Goal: Task Accomplishment & Management: Manage account settings

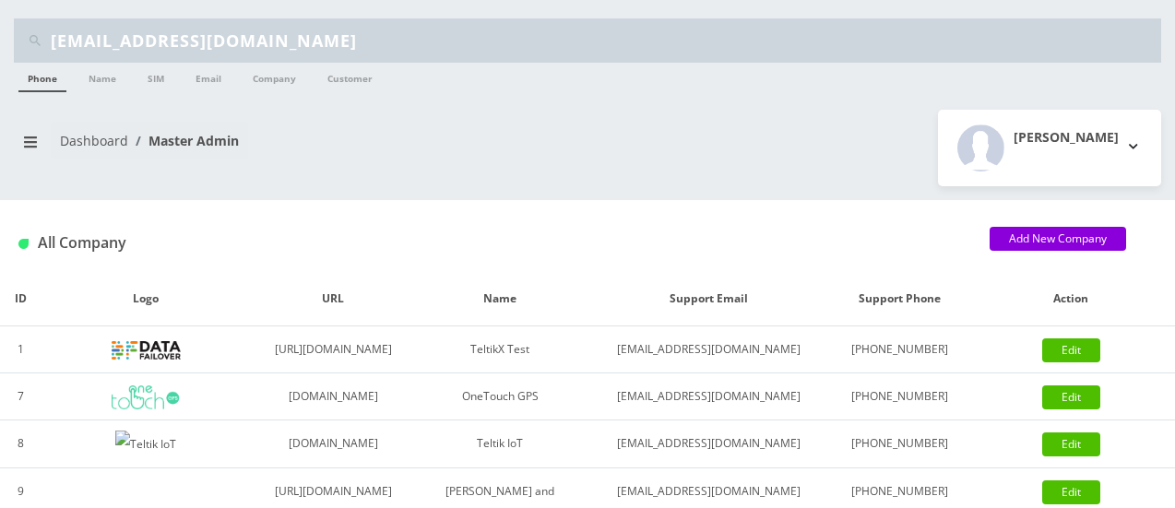
scroll to position [34, 0]
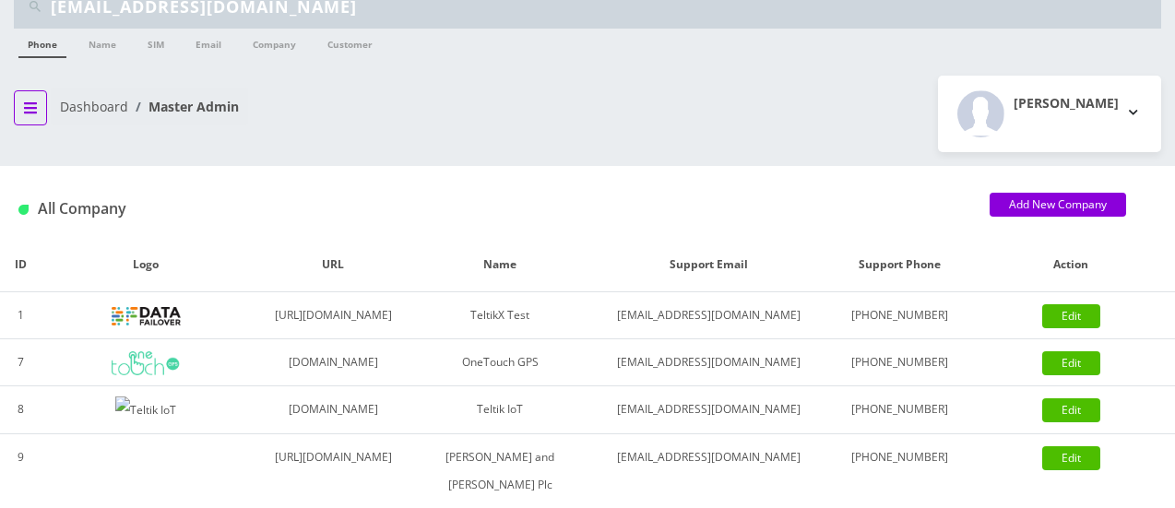
click at [34, 112] on icon "breadcrumb" at bounding box center [30, 107] width 13 height 11
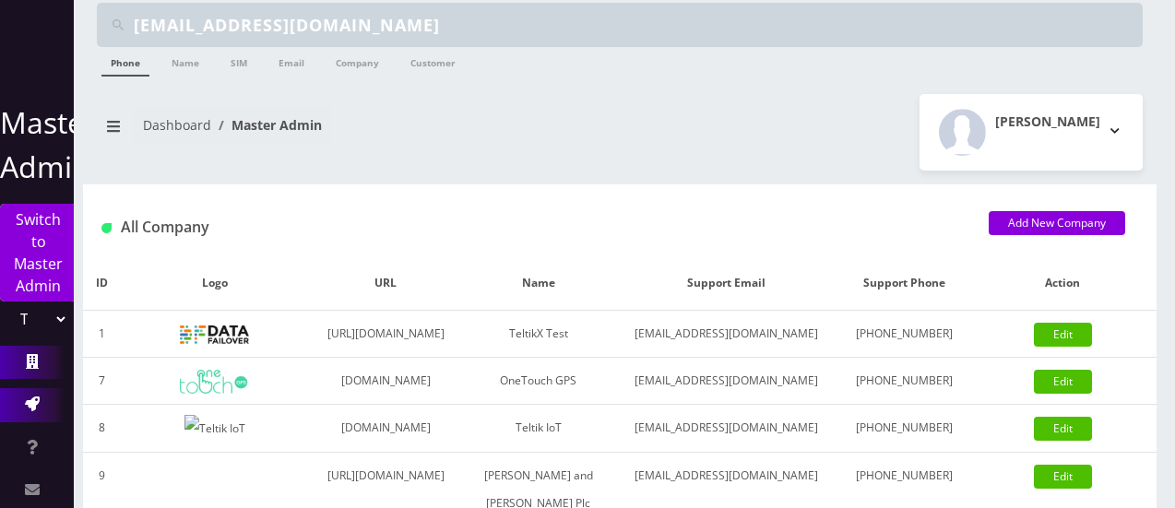
click at [28, 397] on icon at bounding box center [32, 404] width 15 height 15
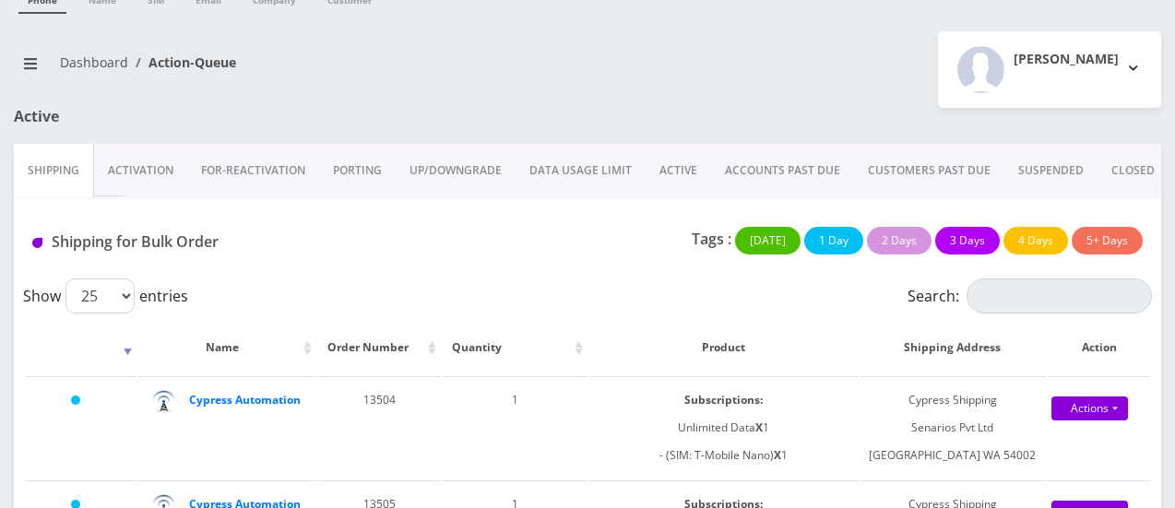
scroll to position [79, 0]
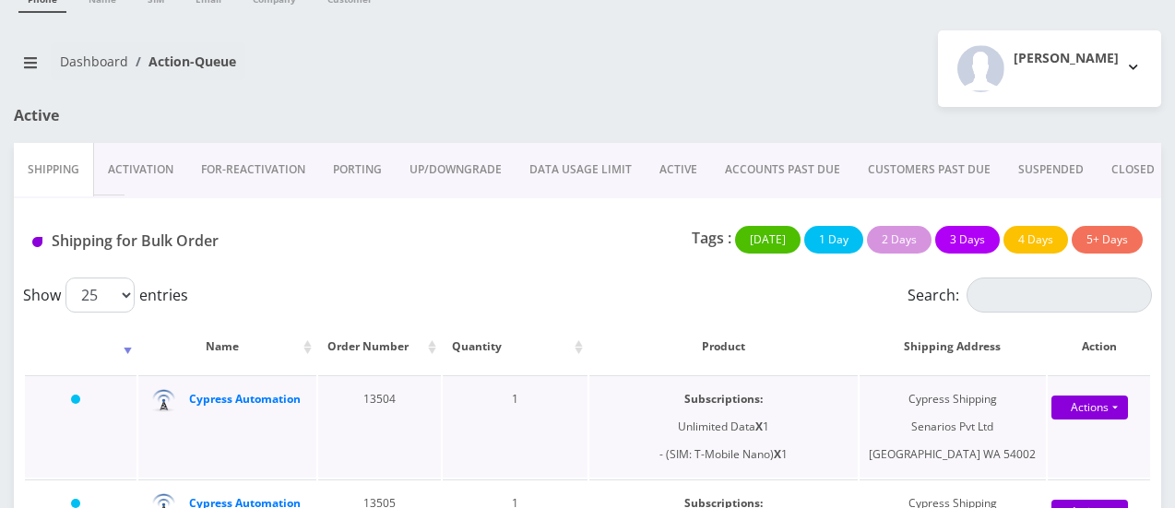
click at [231, 413] on div "Cypress Automation" at bounding box center [245, 399] width 112 height 28
click at [211, 399] on strong "Cypress Automation" at bounding box center [245, 399] width 112 height 16
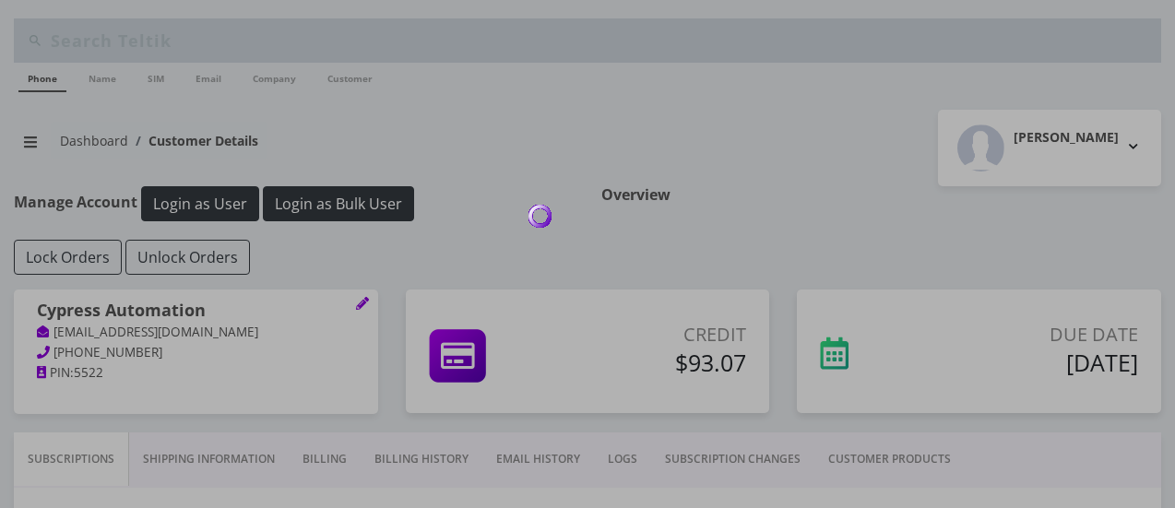
type input "[EMAIL_ADDRESS][DOMAIN_NAME]"
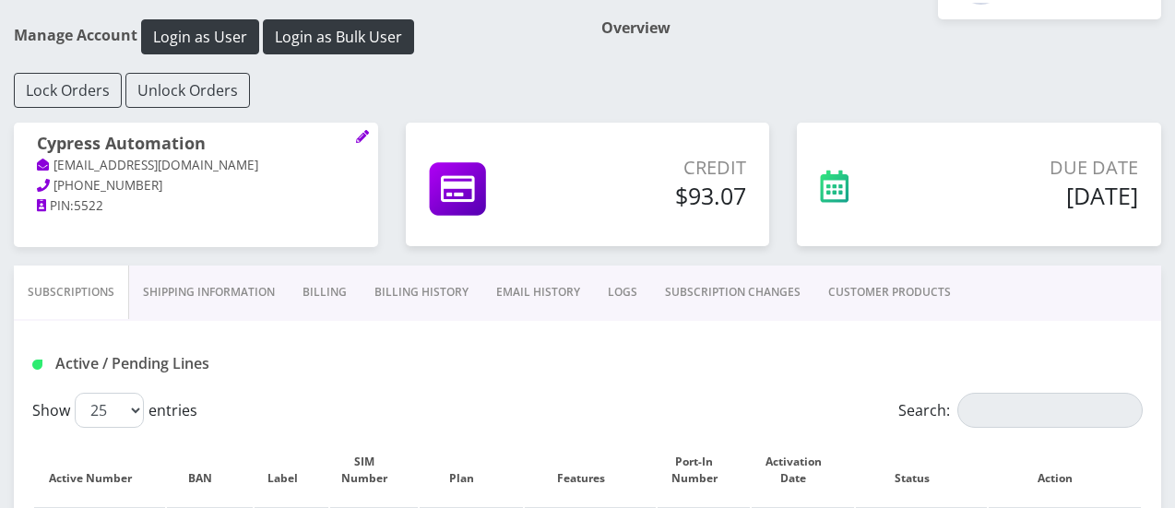
scroll to position [168, 0]
click at [323, 280] on link "Billing" at bounding box center [325, 291] width 72 height 53
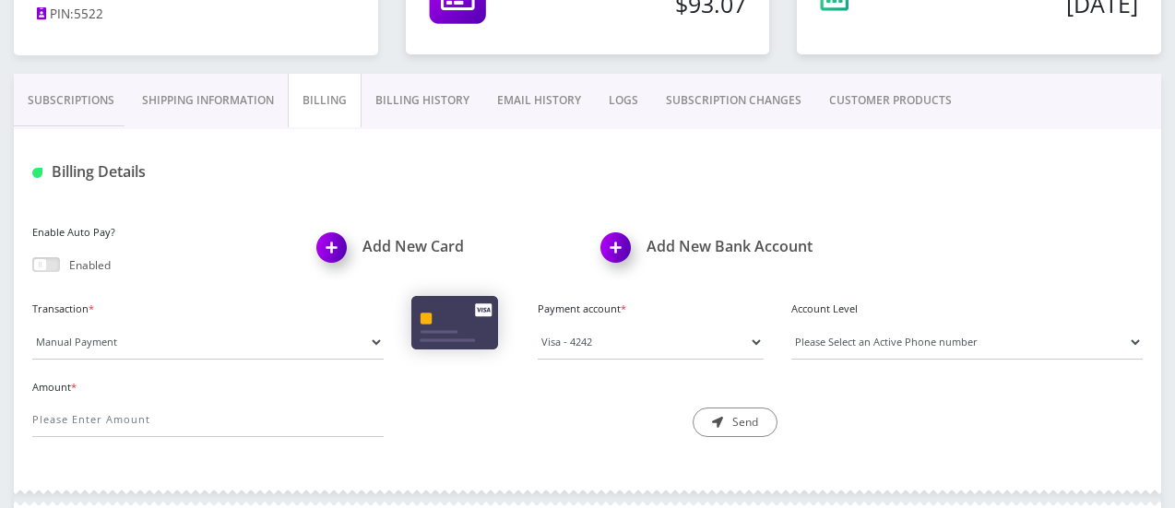
scroll to position [360, 0]
click at [456, 99] on link "Billing History" at bounding box center [422, 99] width 122 height 53
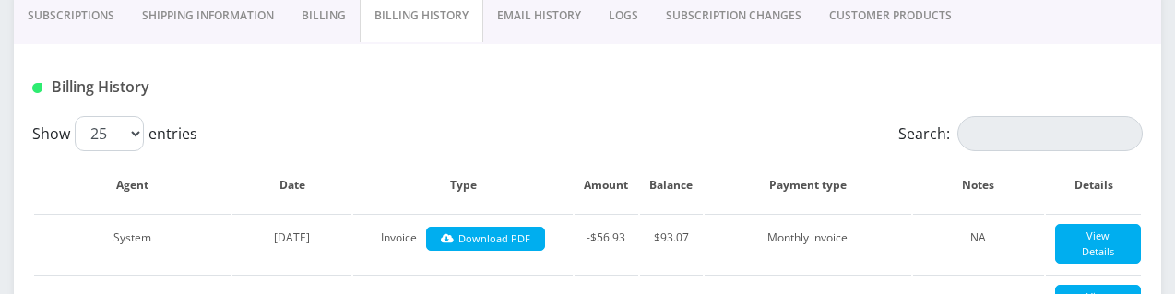
scroll to position [434, 0]
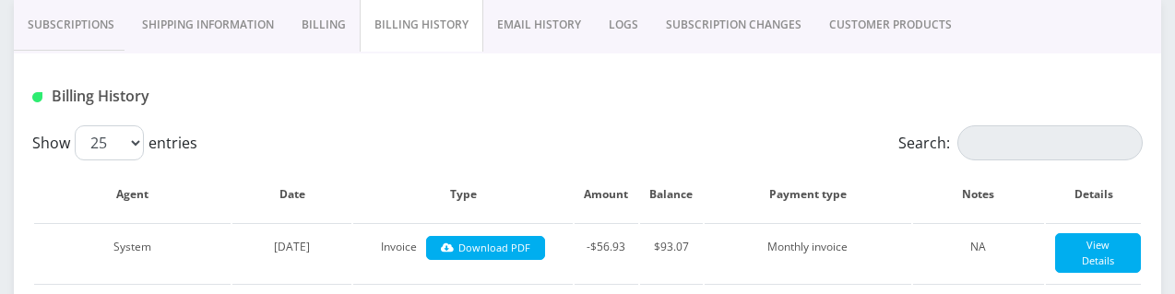
click at [249, 25] on link "Shipping Information" at bounding box center [208, 24] width 160 height 53
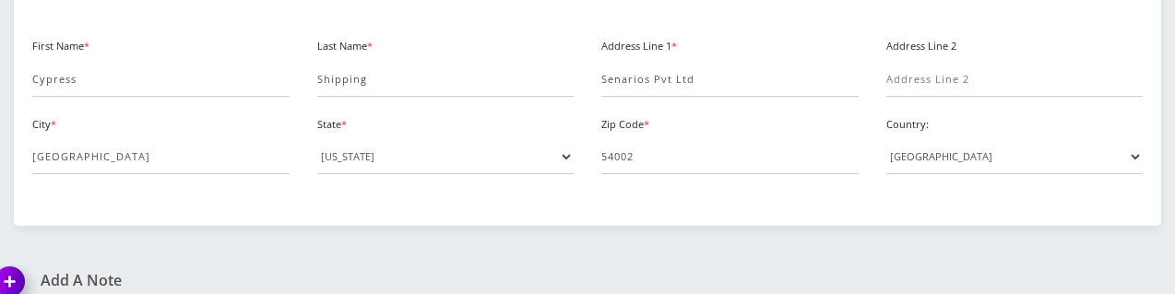
scroll to position [543, 0]
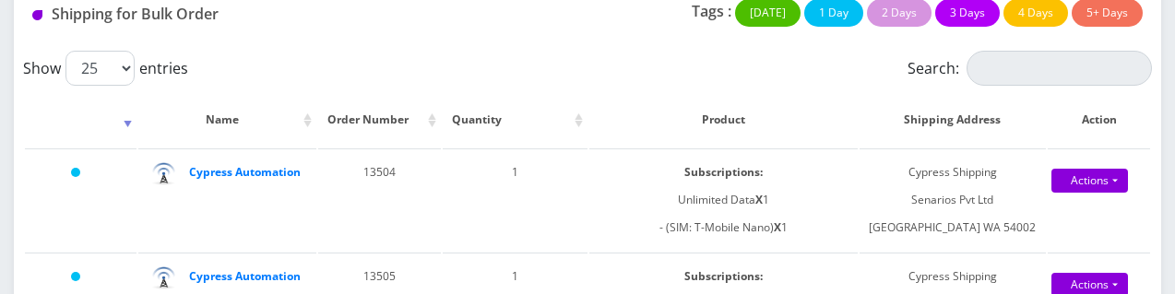
scroll to position [307, 0]
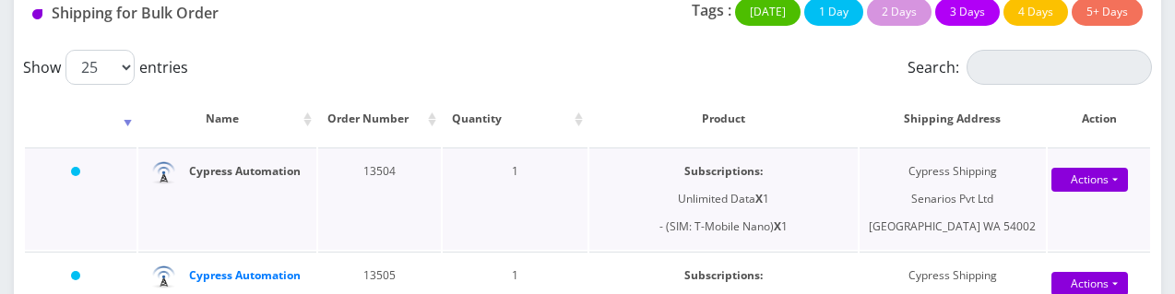
click at [240, 179] on strong "Cypress Automation" at bounding box center [245, 171] width 112 height 16
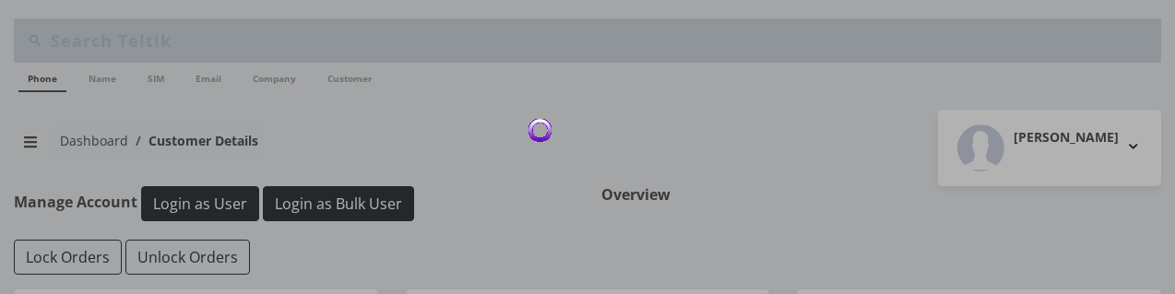
type input "[EMAIL_ADDRESS][DOMAIN_NAME]"
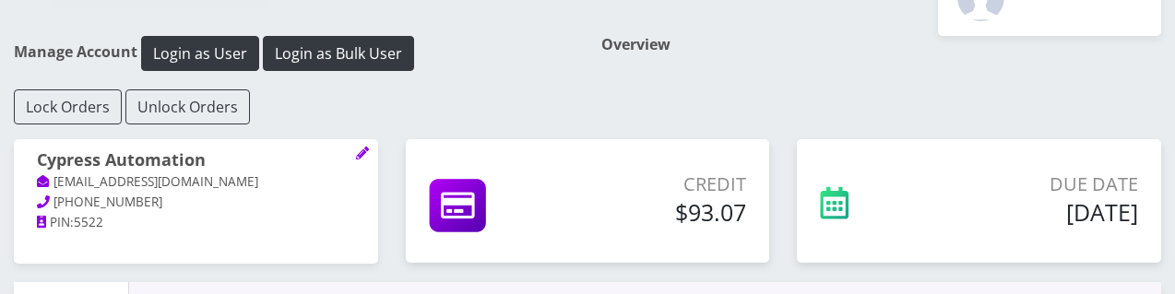
scroll to position [151, 0]
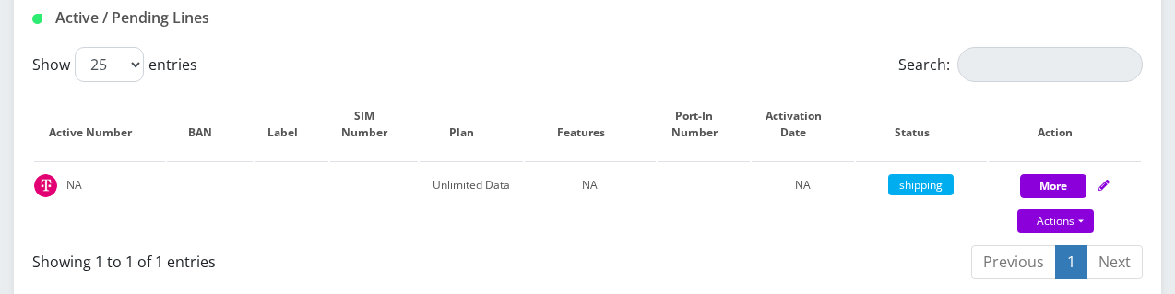
scroll to position [514, 0]
